Goal: Book appointment/travel/reservation

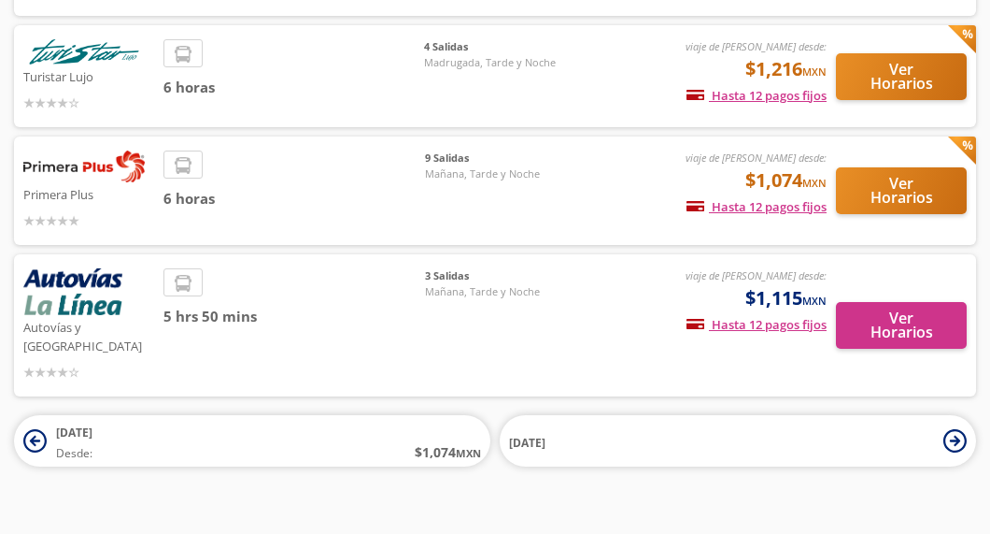
scroll to position [239, 0]
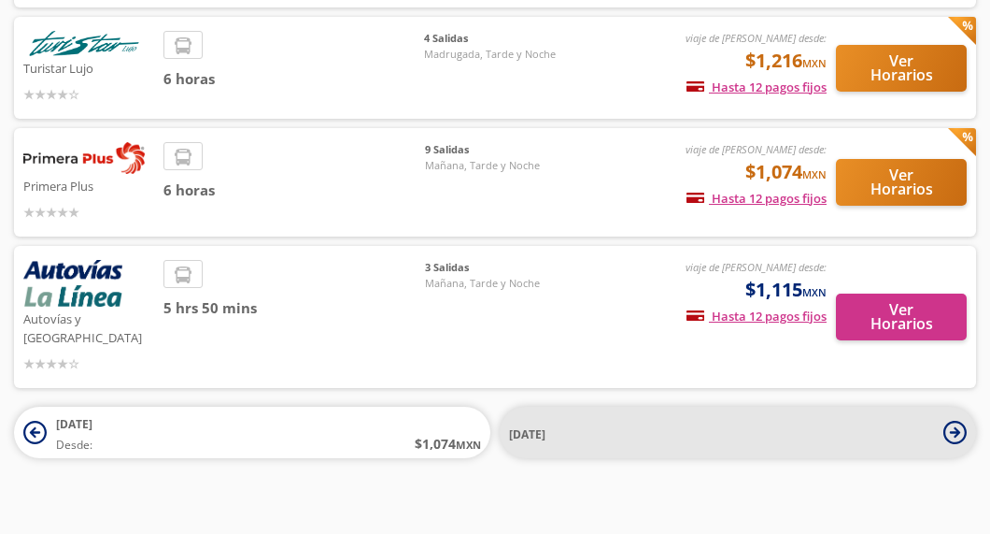
click at [903, 424] on span "[DATE]" at bounding box center [721, 432] width 425 height 22
